Goal: Task Accomplishment & Management: Manage account settings

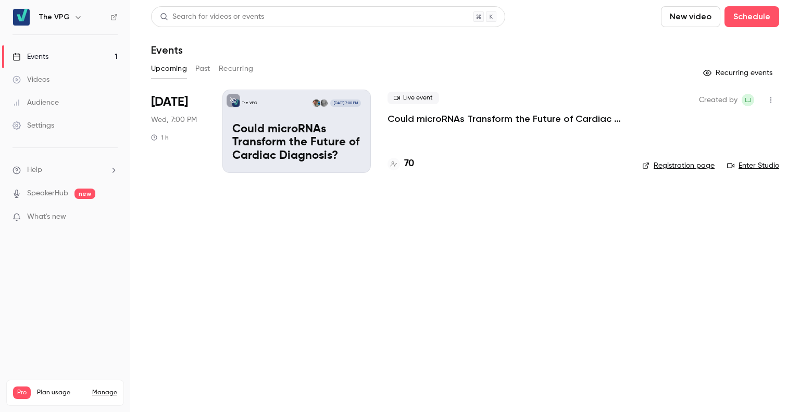
click at [420, 226] on main "Search for videos or events New video Schedule Events Upcoming Past Recurring R…" at bounding box center [465, 206] width 670 height 412
click at [318, 125] on p "Could microRNAs Transform the Future of Cardiac Diagnosis?" at bounding box center [296, 143] width 129 height 40
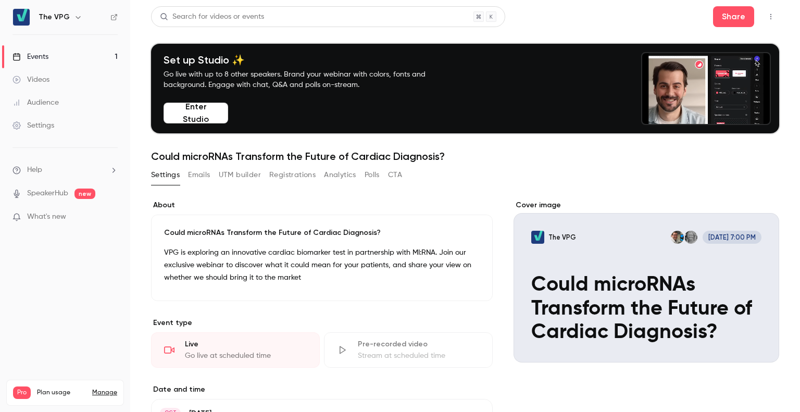
click at [196, 170] on button "Emails" at bounding box center [199, 175] width 22 height 17
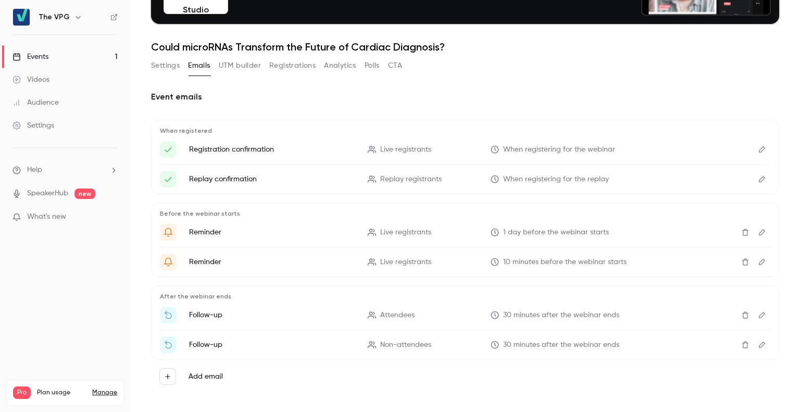
scroll to position [116, 0]
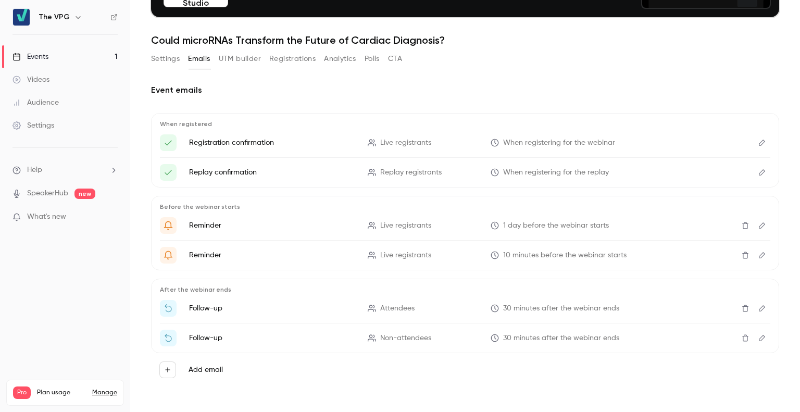
click at [758, 225] on icon "Edit" at bounding box center [762, 225] width 8 height 7
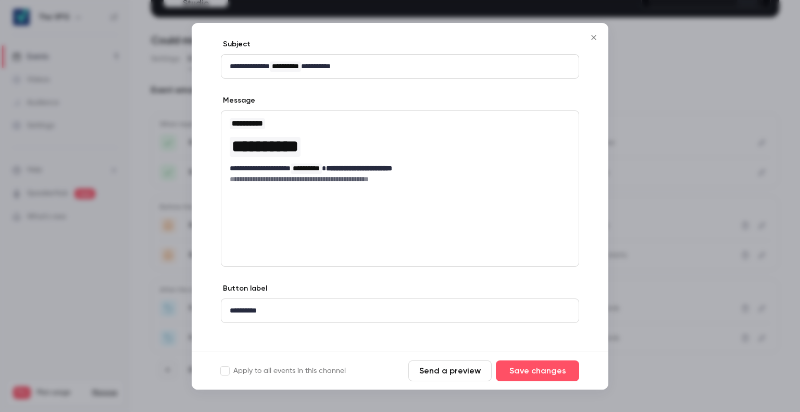
scroll to position [109, 0]
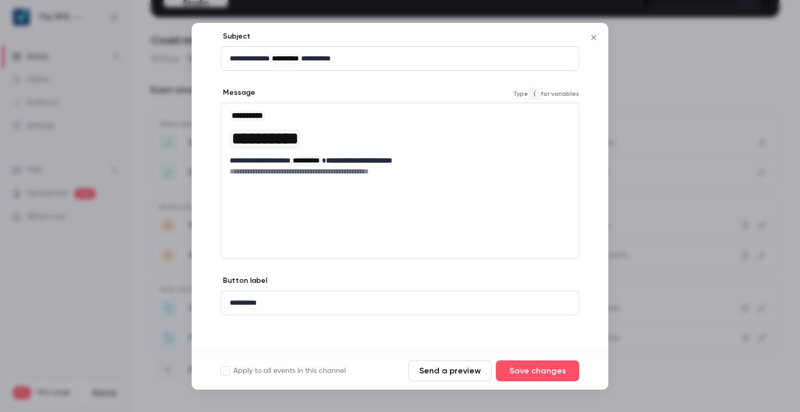
click at [441, 159] on p "**********" at bounding box center [396, 160] width 333 height 11
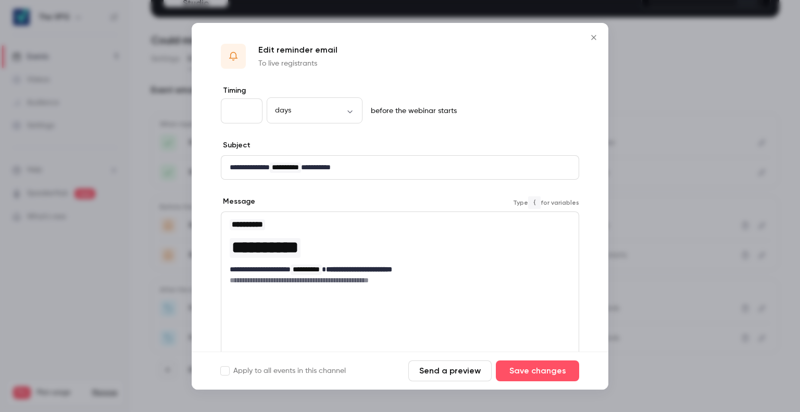
scroll to position [0, 0]
click at [592, 37] on icon "Close" at bounding box center [594, 37] width 13 height 8
